Goal: Task Accomplishment & Management: Manage account settings

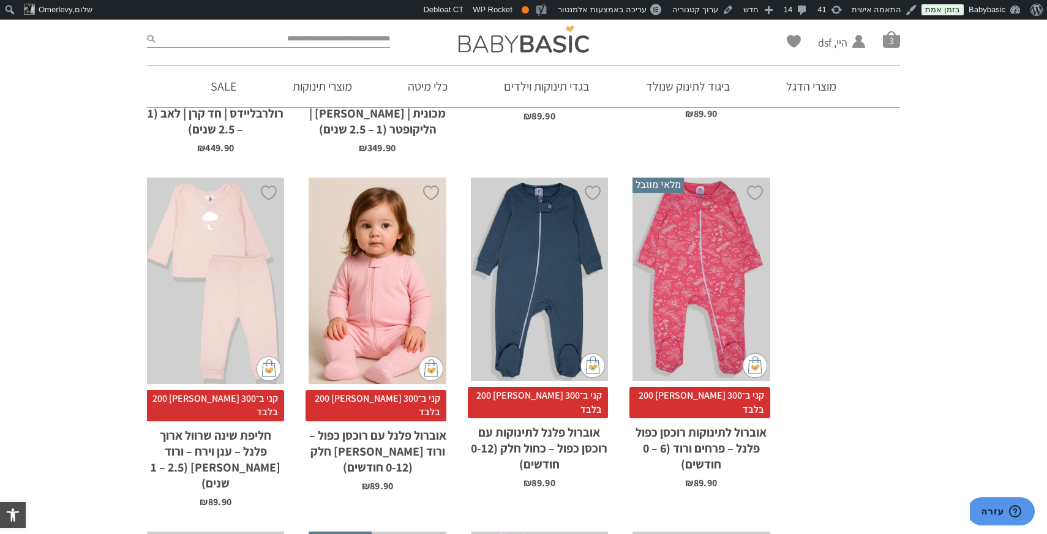
scroll to position [3595, 0]
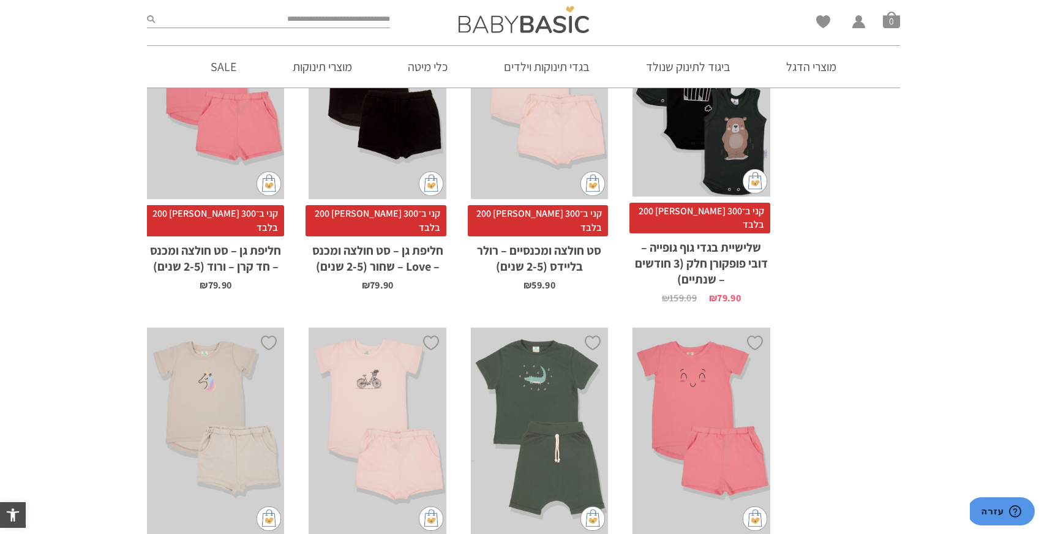
scroll to position [1480, 0]
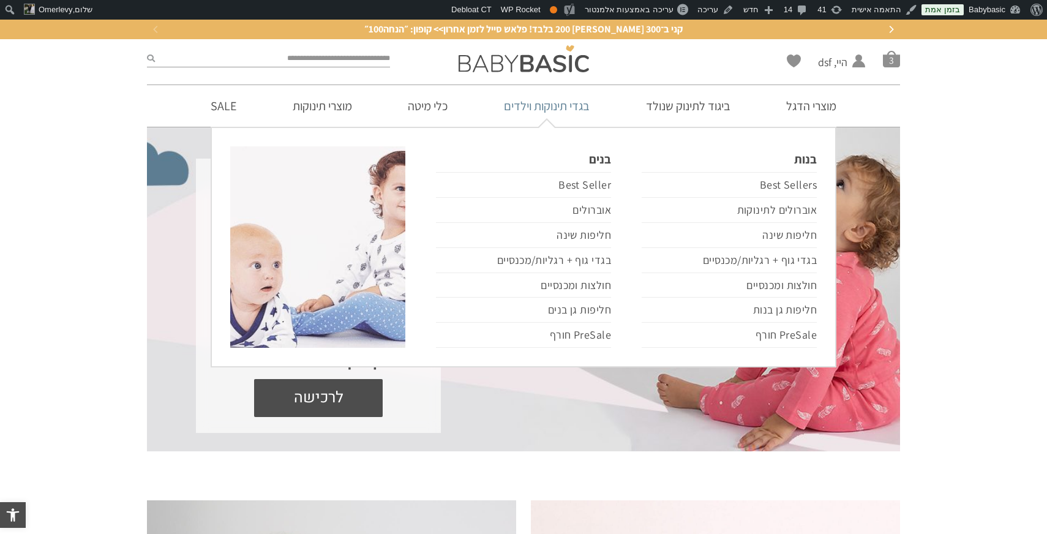
click at [542, 108] on link "בגדי תינוקות וילדים" at bounding box center [546, 106] width 122 height 42
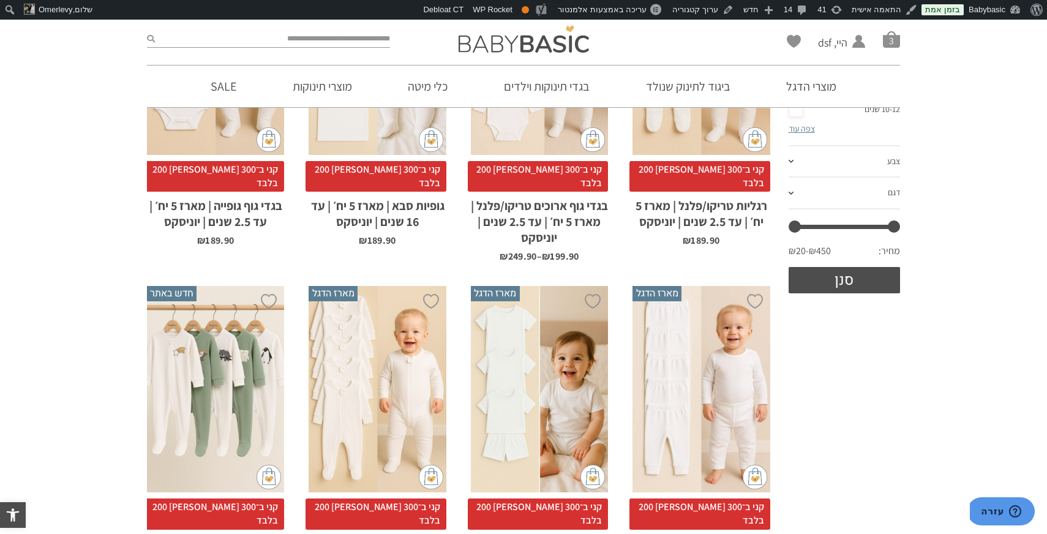
scroll to position [71, 0]
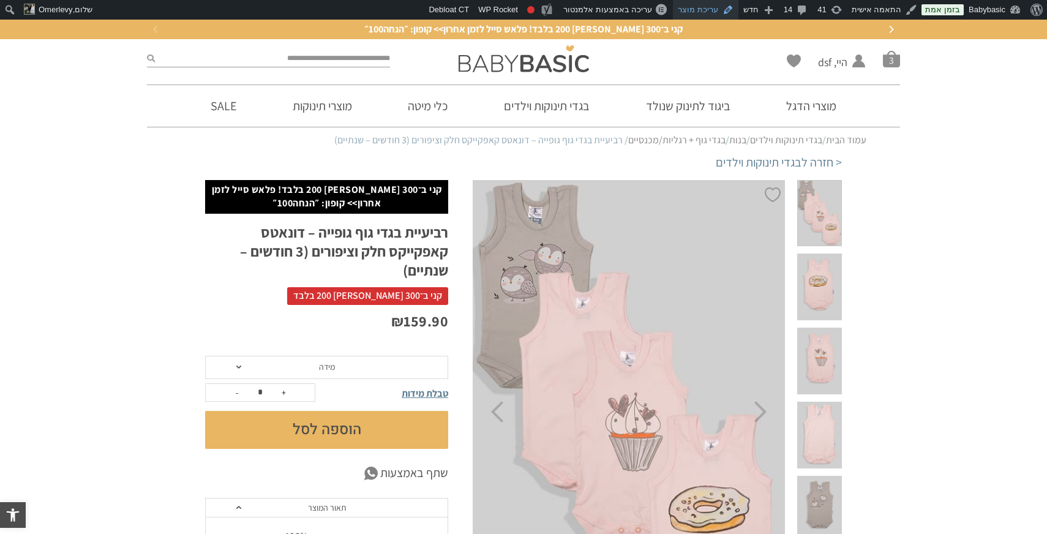
click at [714, 9] on link "עריכת מוצר" at bounding box center [706, 10] width 66 height 20
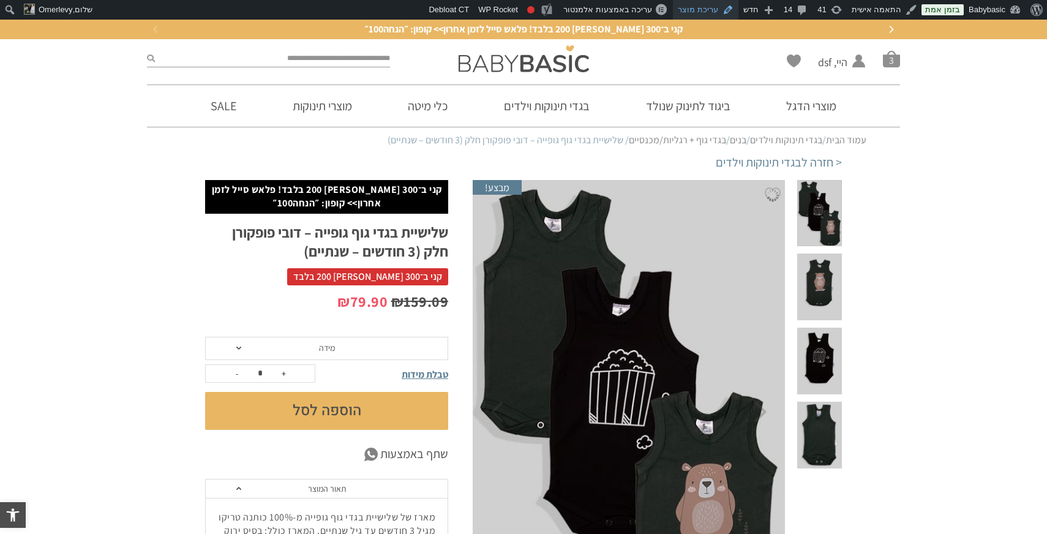
click at [702, 10] on link "עריכת מוצר" at bounding box center [706, 10] width 66 height 20
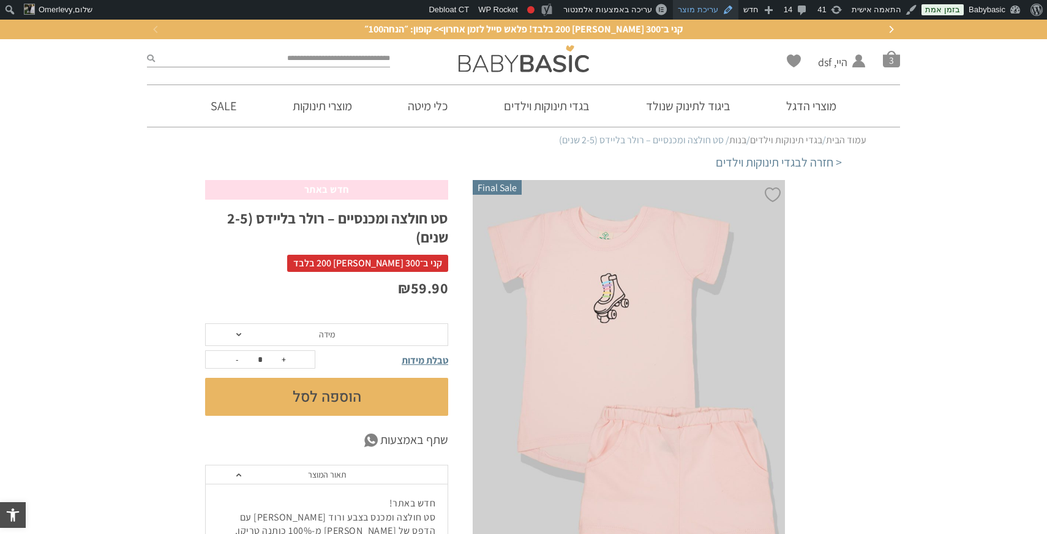
click at [709, 15] on link "עריכת מוצר" at bounding box center [706, 10] width 66 height 20
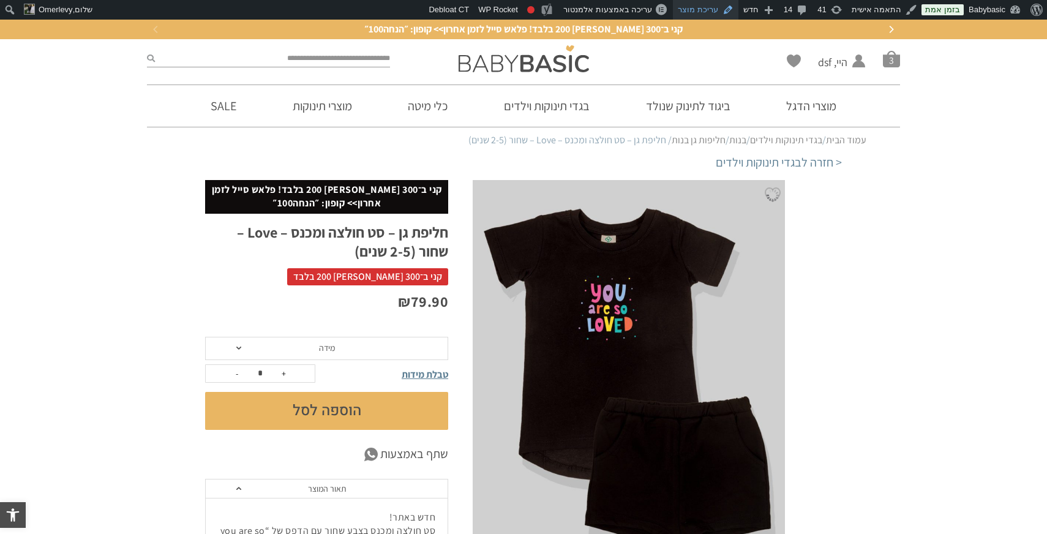
click at [706, 11] on link "עריכת מוצר" at bounding box center [706, 10] width 66 height 20
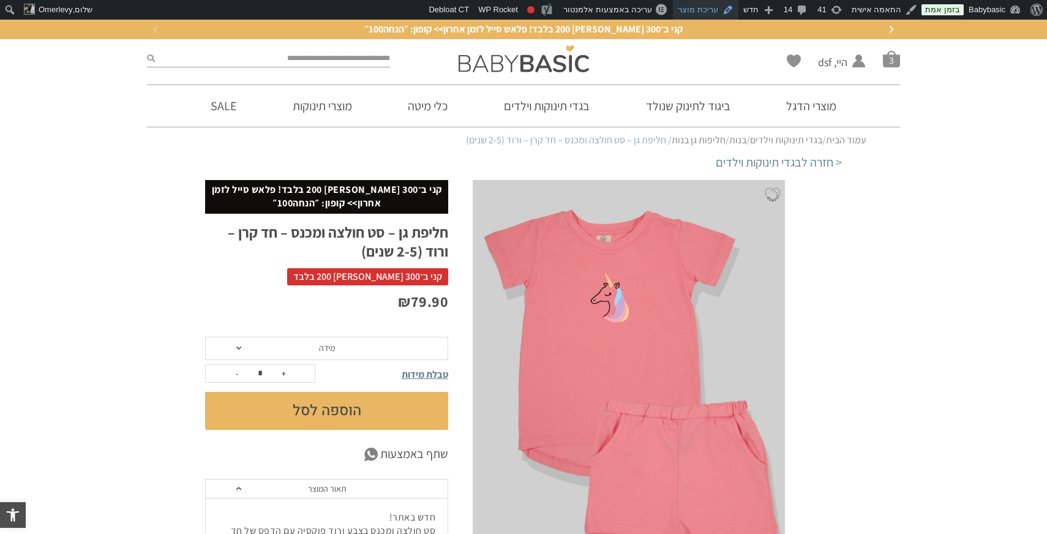
click at [706, 11] on link "עריכת מוצר" at bounding box center [706, 10] width 66 height 20
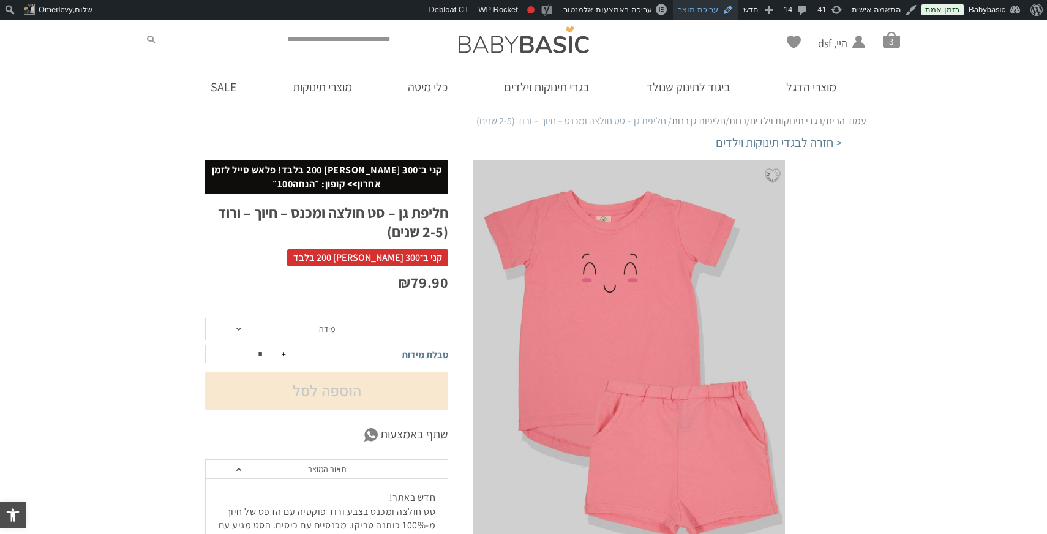
click at [725, 13] on link "עריכת מוצר" at bounding box center [706, 10] width 66 height 20
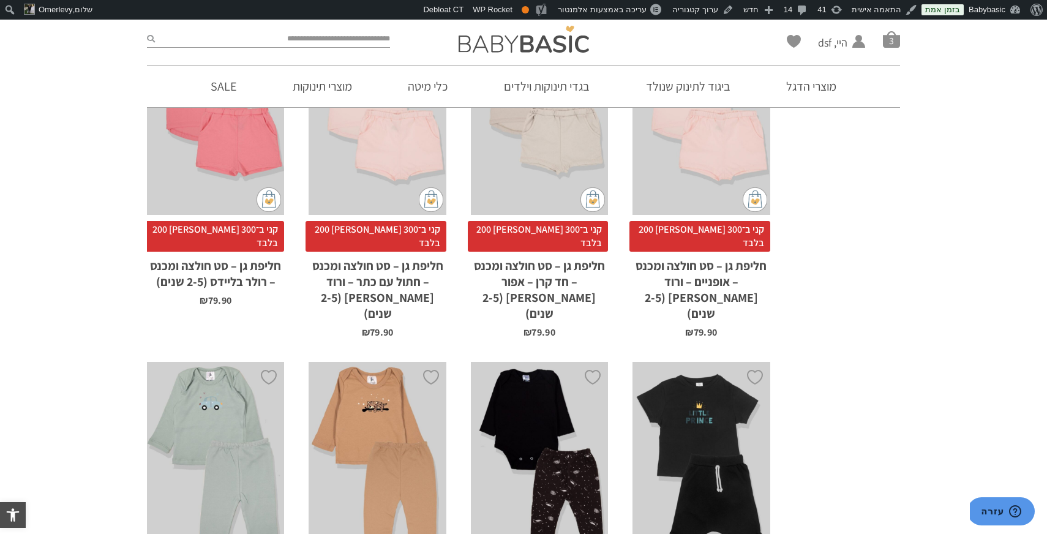
scroll to position [1466, 0]
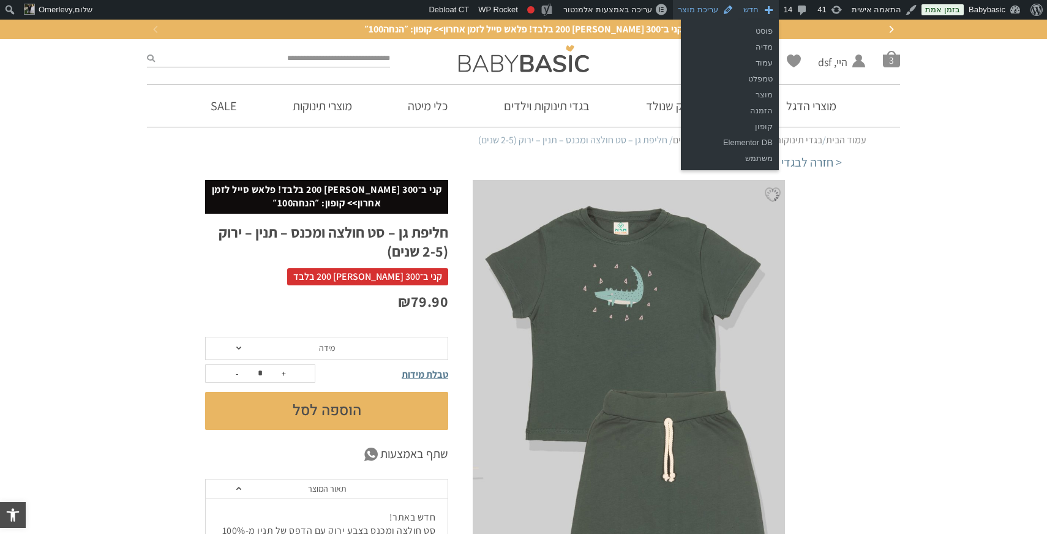
click at [720, 7] on link "עריכת מוצר" at bounding box center [706, 10] width 66 height 20
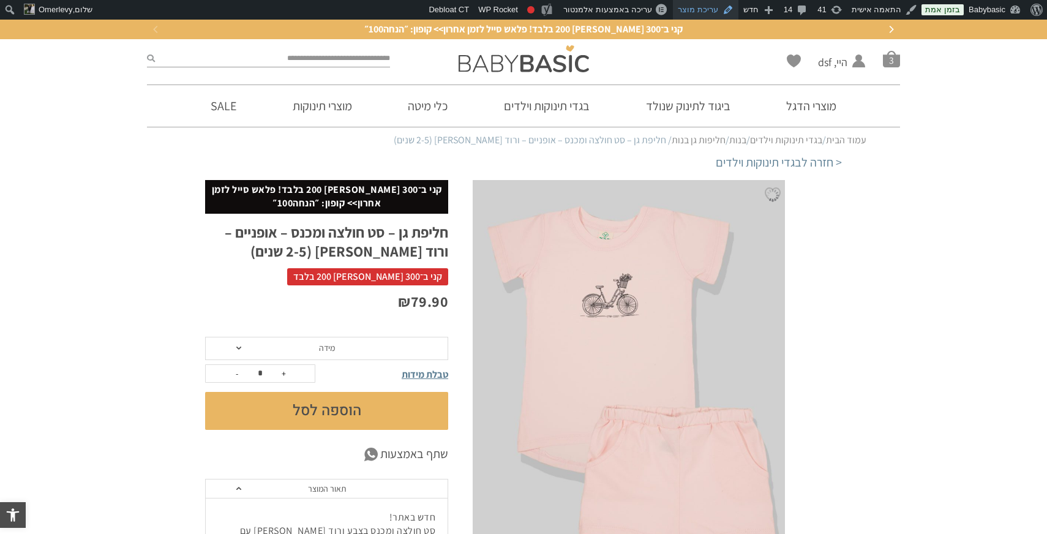
click at [710, 8] on link "עריכת מוצר" at bounding box center [706, 10] width 66 height 20
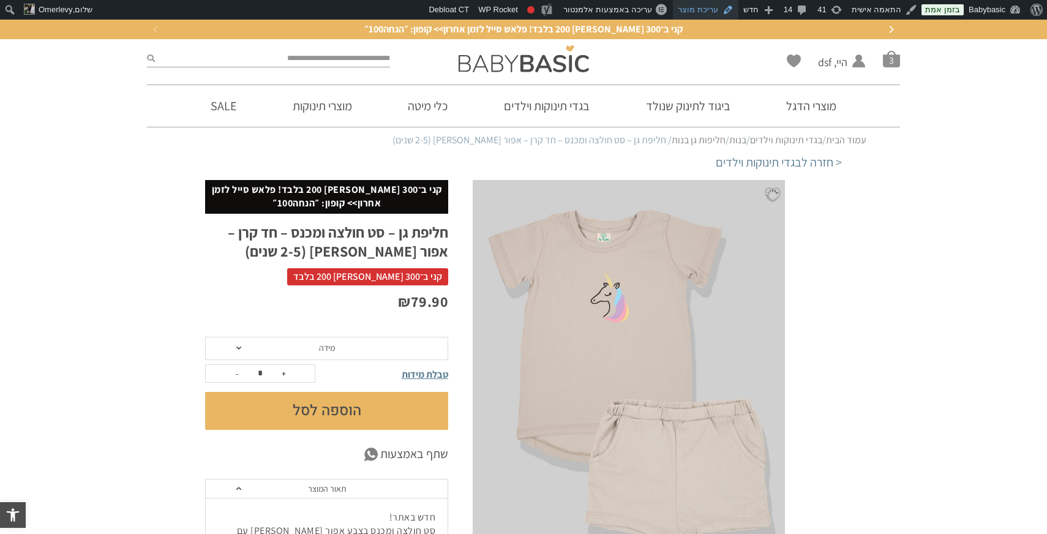
click at [734, 9] on link "עריכת מוצר" at bounding box center [706, 10] width 66 height 20
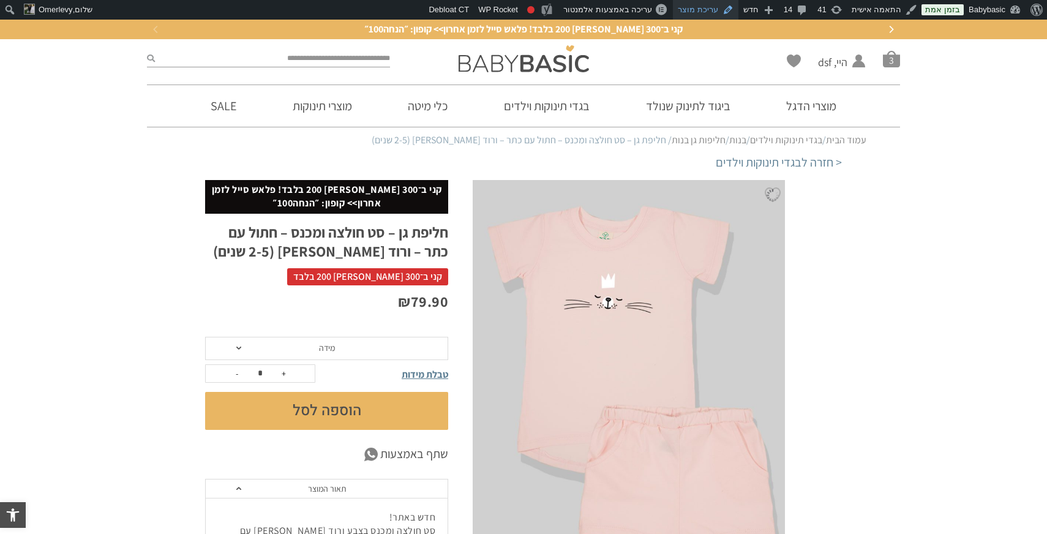
click at [702, 8] on link "עריכת מוצר" at bounding box center [706, 10] width 66 height 20
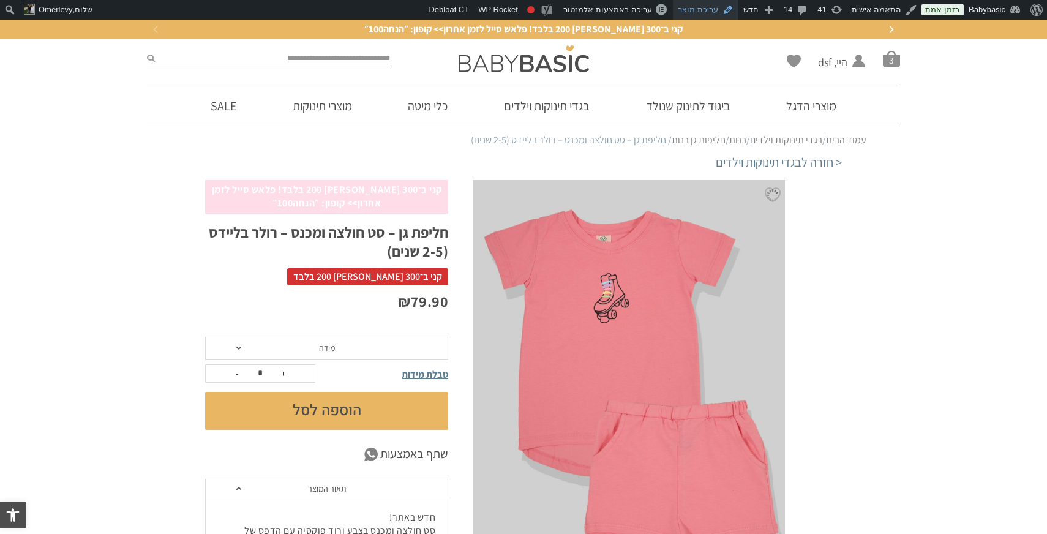
click at [706, 7] on link "עריכת מוצר" at bounding box center [706, 10] width 66 height 20
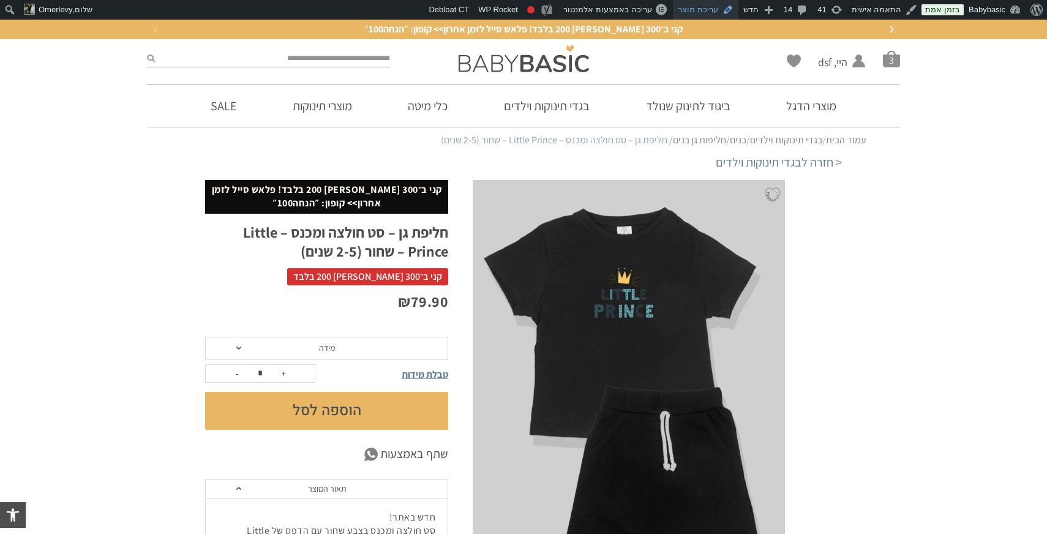
click at [713, 13] on link "עריכת מוצר" at bounding box center [706, 10] width 66 height 20
